Goal: Transaction & Acquisition: Purchase product/service

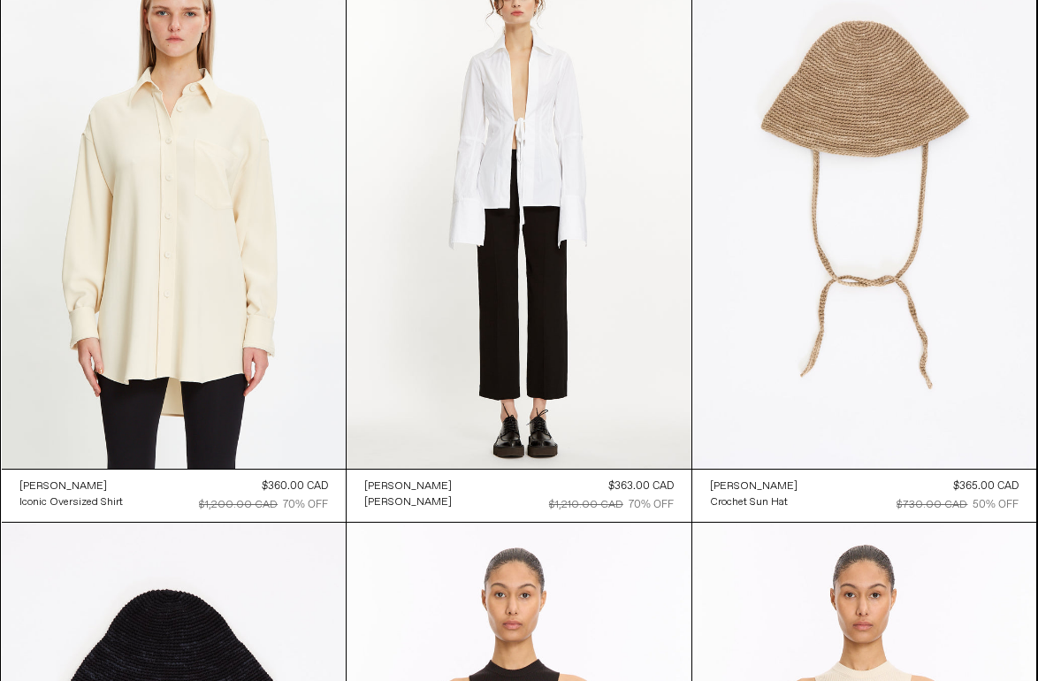
scroll to position [17288, 0]
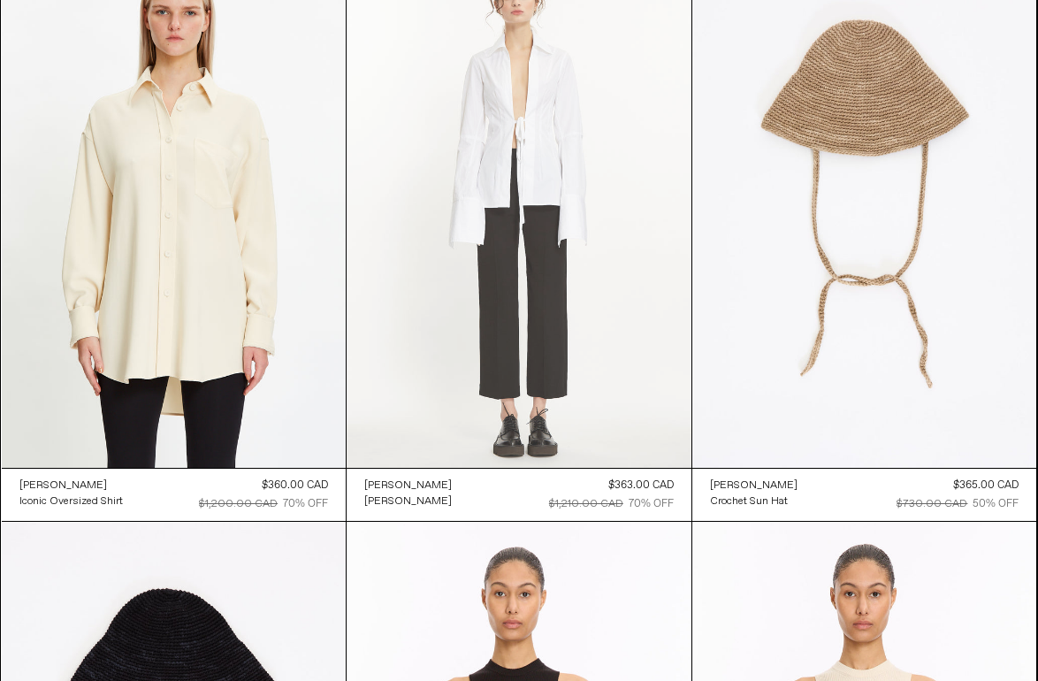
click at [598, 198] on at bounding box center [519, 209] width 345 height 517
click at [434, 355] on at bounding box center [519, 209] width 345 height 517
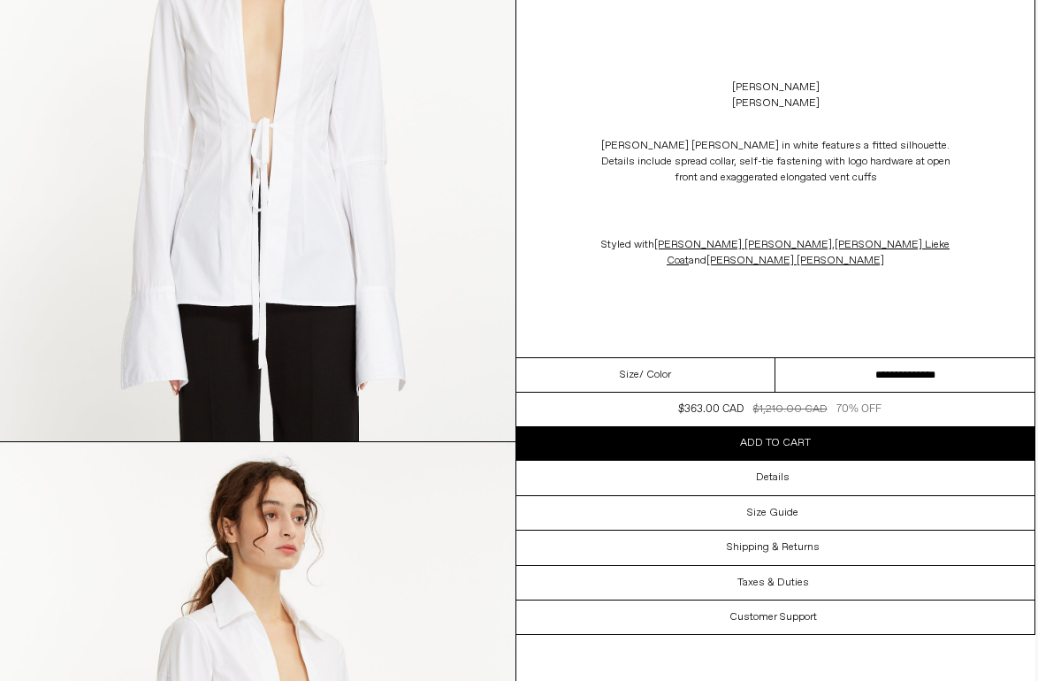
scroll to position [715, 3]
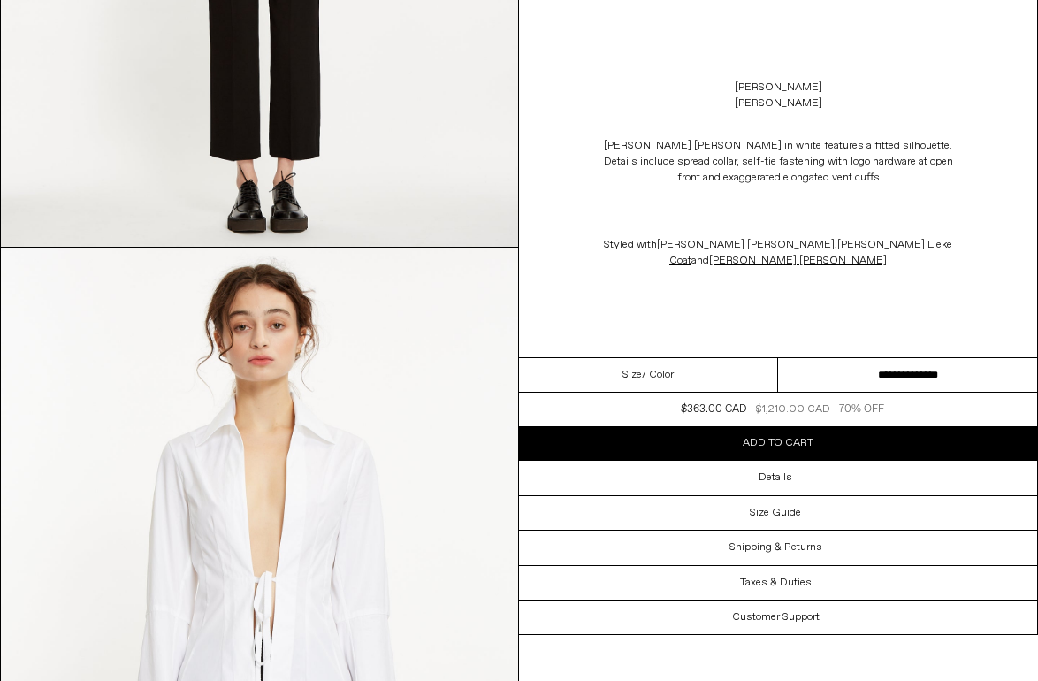
scroll to position [494, 0]
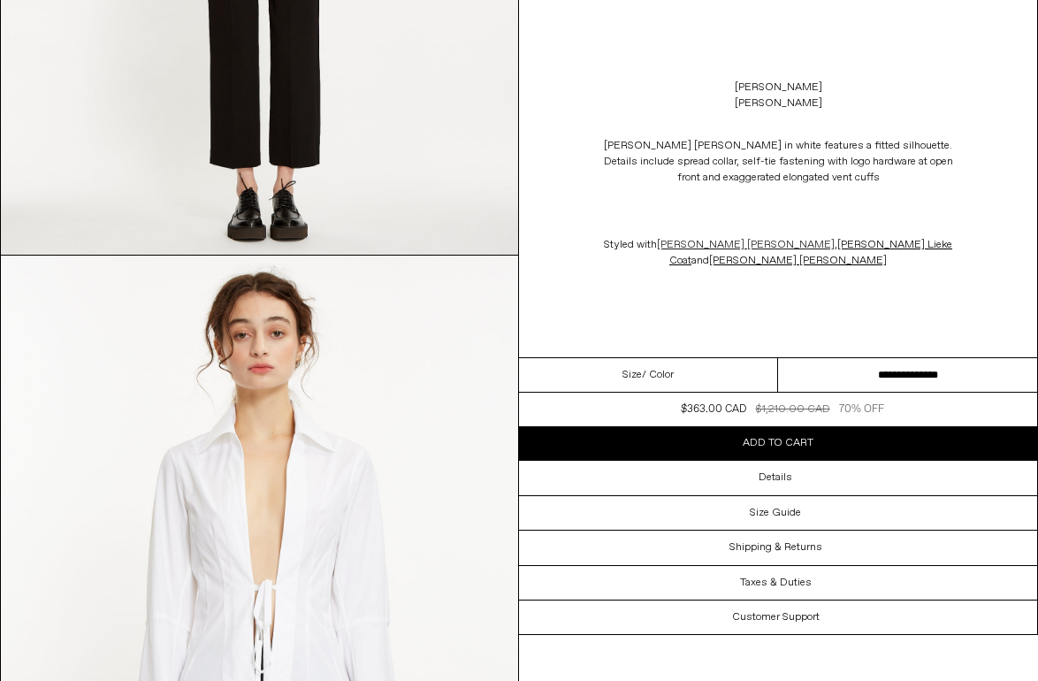
click at [787, 239] on span "[PERSON_NAME] [PERSON_NAME]" at bounding box center [746, 245] width 178 height 14
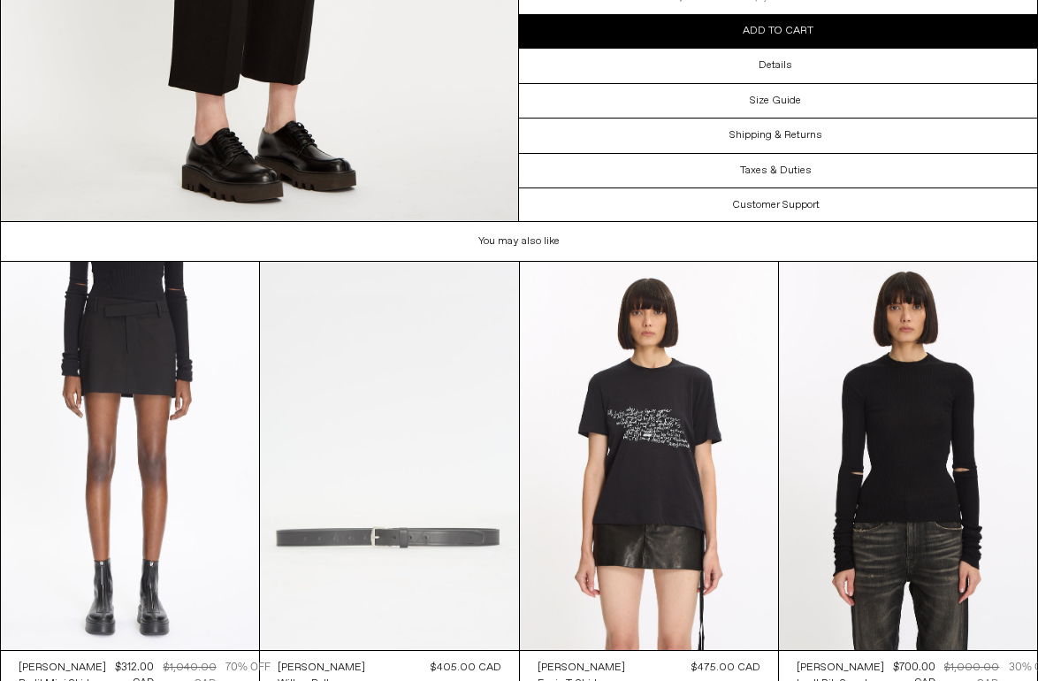
scroll to position [2483, 0]
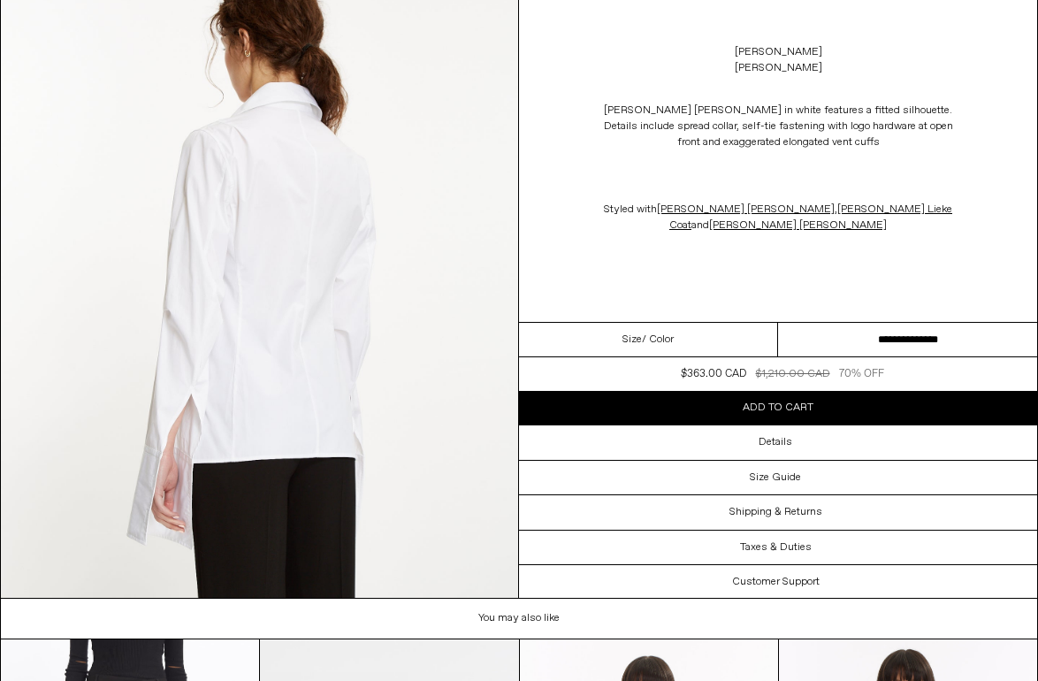
scroll to position [2732, 0]
